Goal: Book appointment/travel/reservation

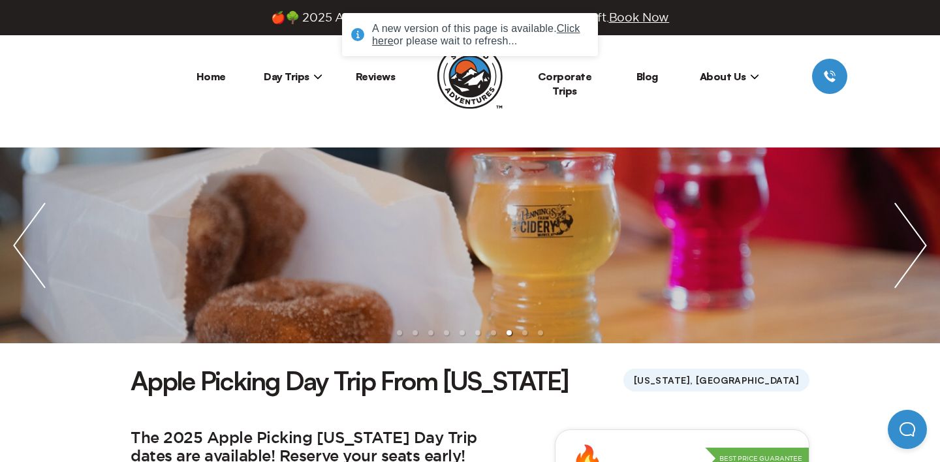
click at [208, 78] on link "Home" at bounding box center [211, 76] width 29 height 13
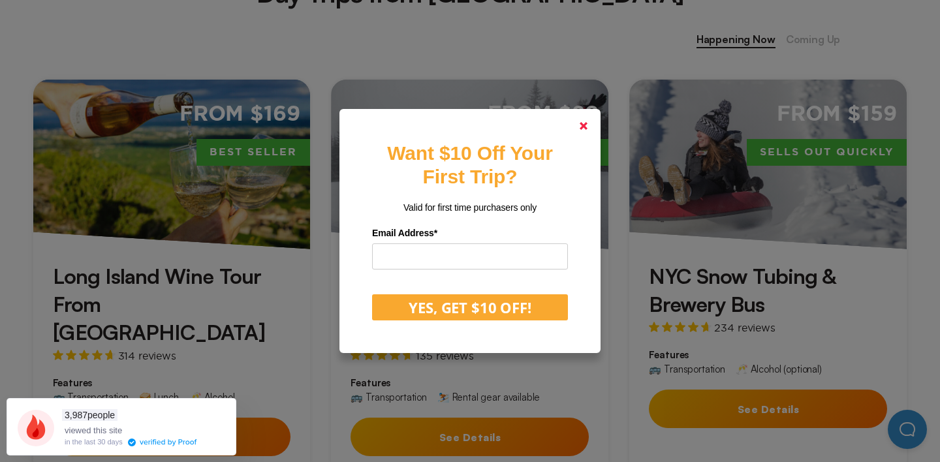
scroll to position [566, 0]
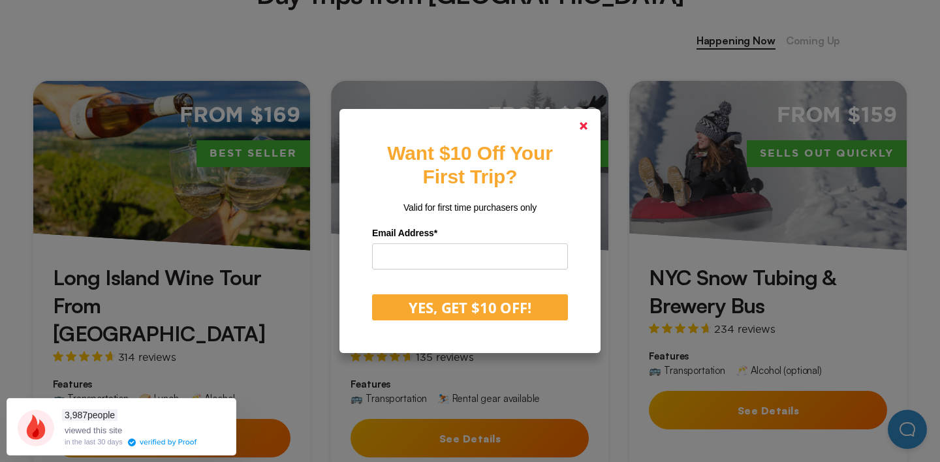
click at [585, 125] on polygon at bounding box center [584, 126] width 8 height 8
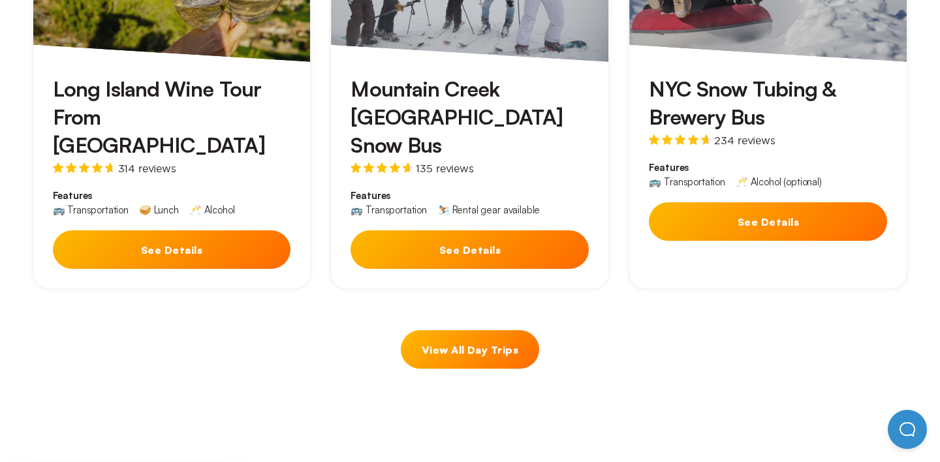
scroll to position [642, 0]
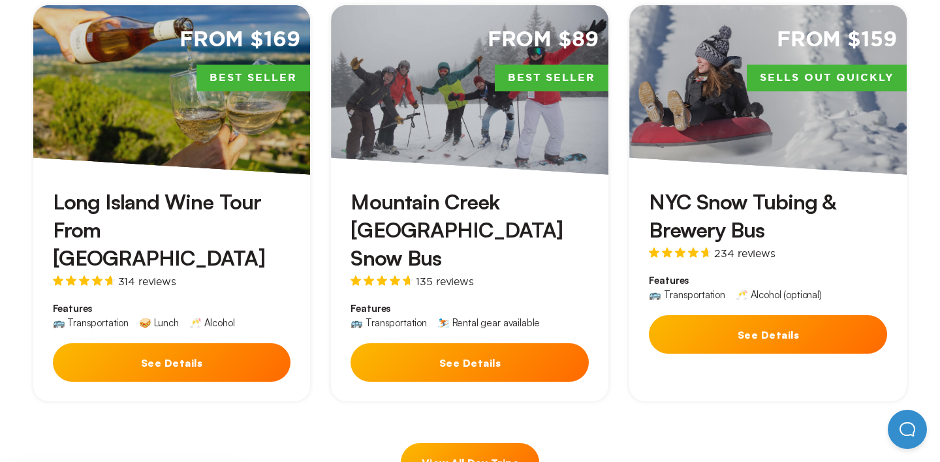
click at [186, 152] on div "From $169 Best Seller" at bounding box center [172, 90] width 278 height 170
